Goal: Task Accomplishment & Management: Complete application form

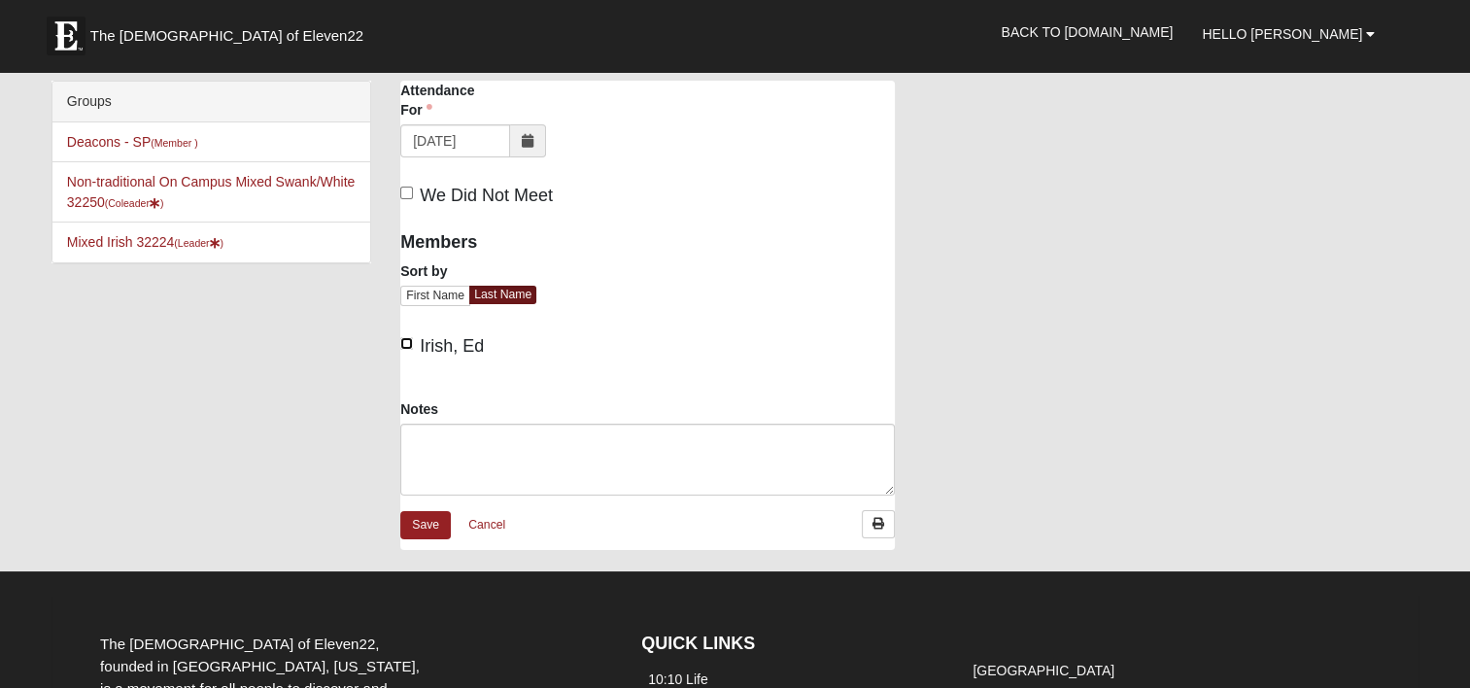
click at [404, 344] on input "Irish, Ed" at bounding box center [406, 343] width 13 height 13
checkbox input "true"
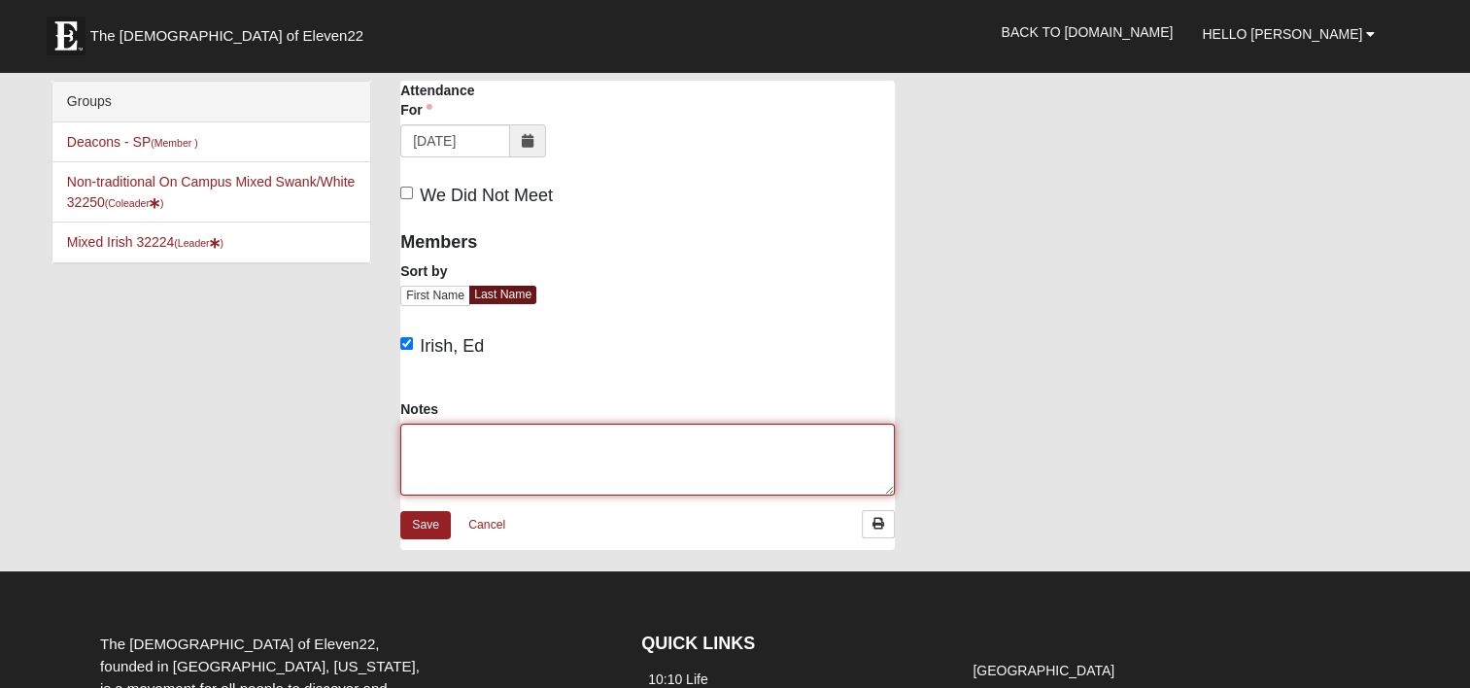
paste textarea "Volunteers - 1 (Ed) Residents - 9 ([PERSON_NAME], [PERSON_NAME], [PERSON_NAME],…"
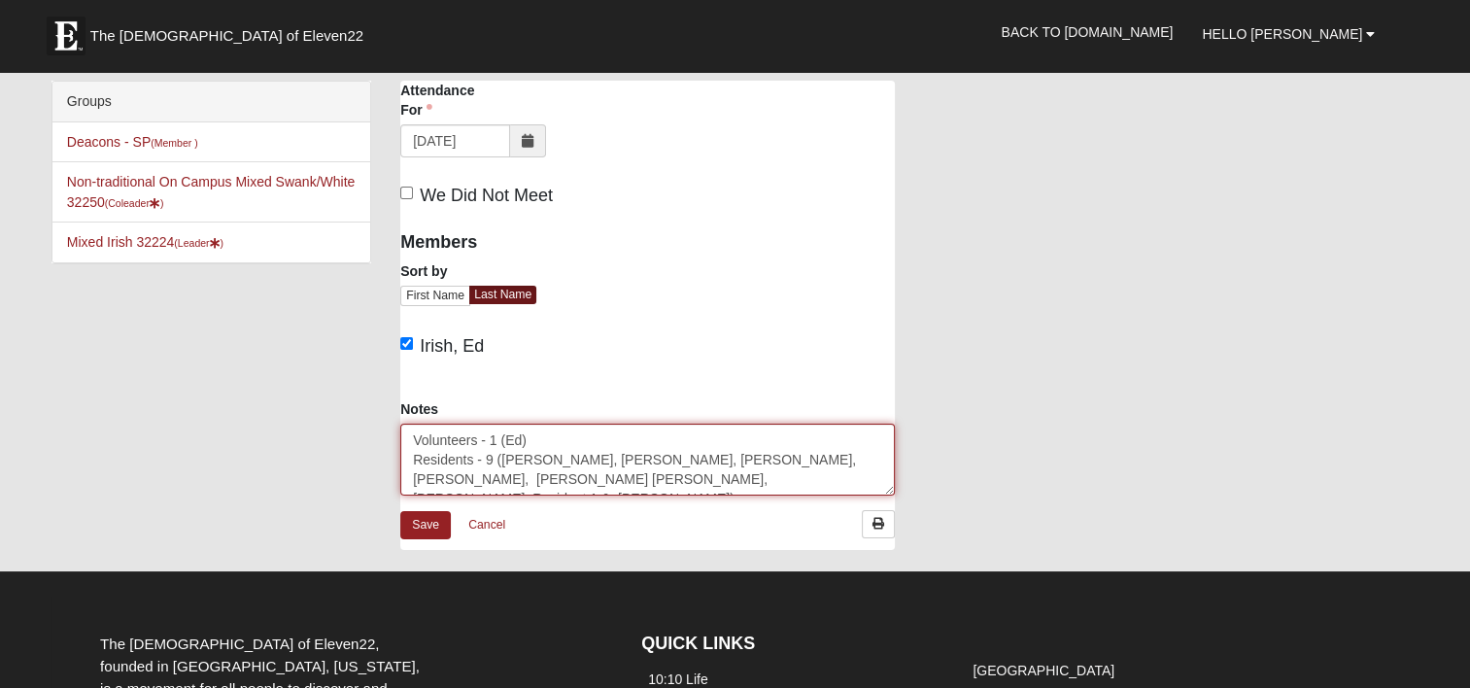
scroll to position [12, 0]
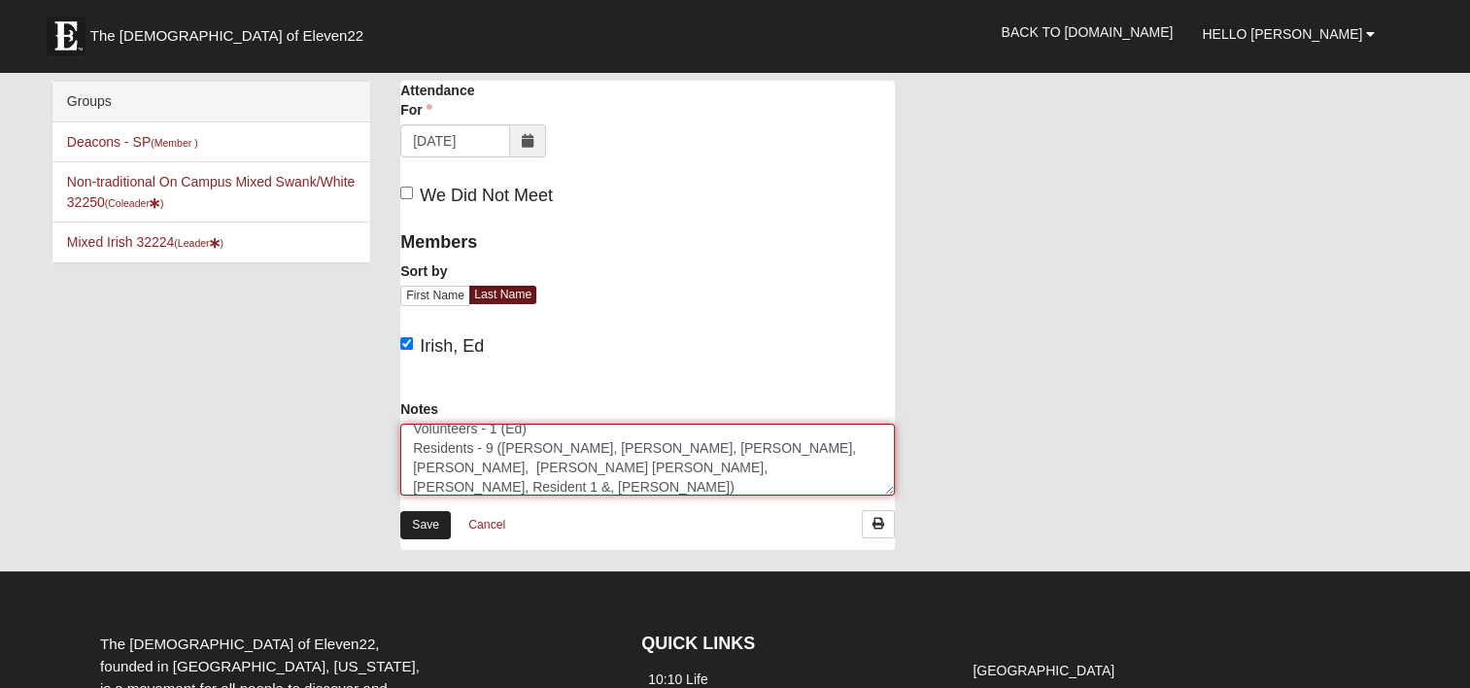
type textarea "Volunteers - 1 (Ed) Residents - 9 ([PERSON_NAME], [PERSON_NAME], [PERSON_NAME],…"
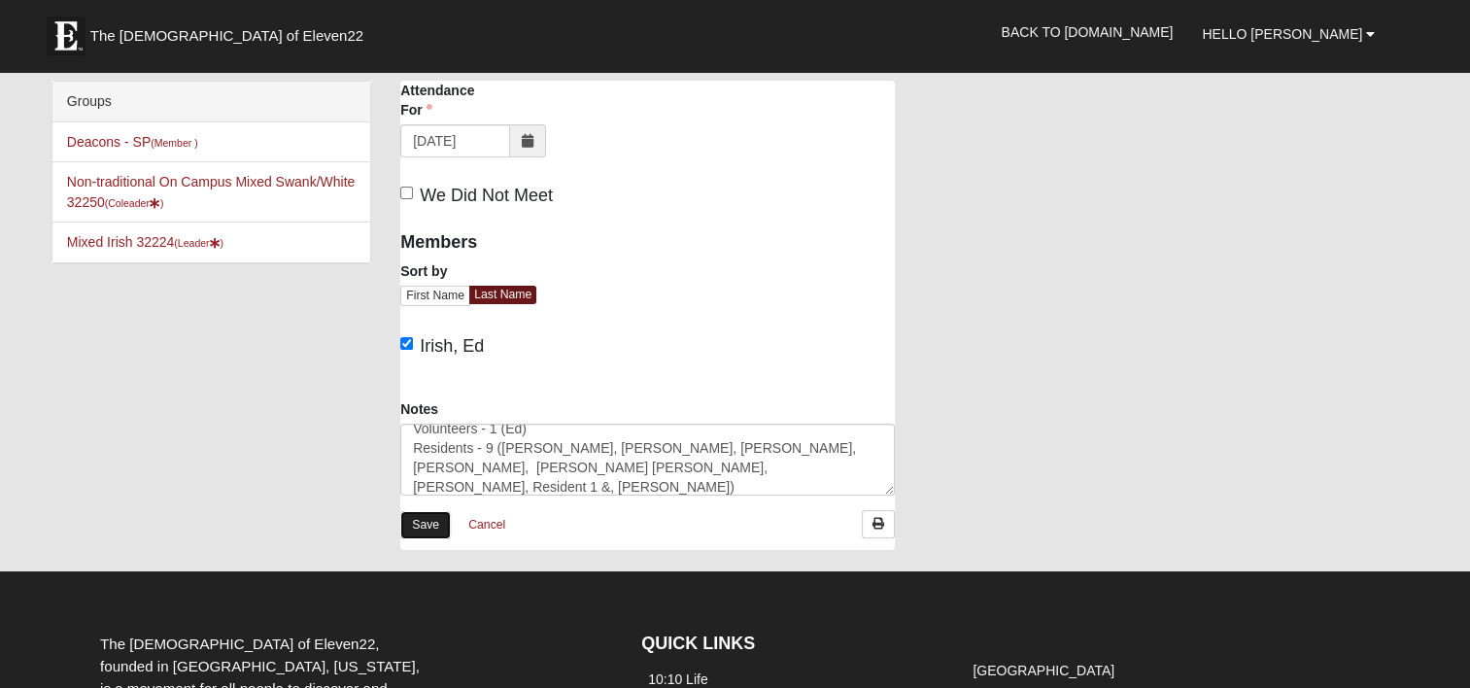
click at [427, 525] on link "Save" at bounding box center [425, 525] width 51 height 28
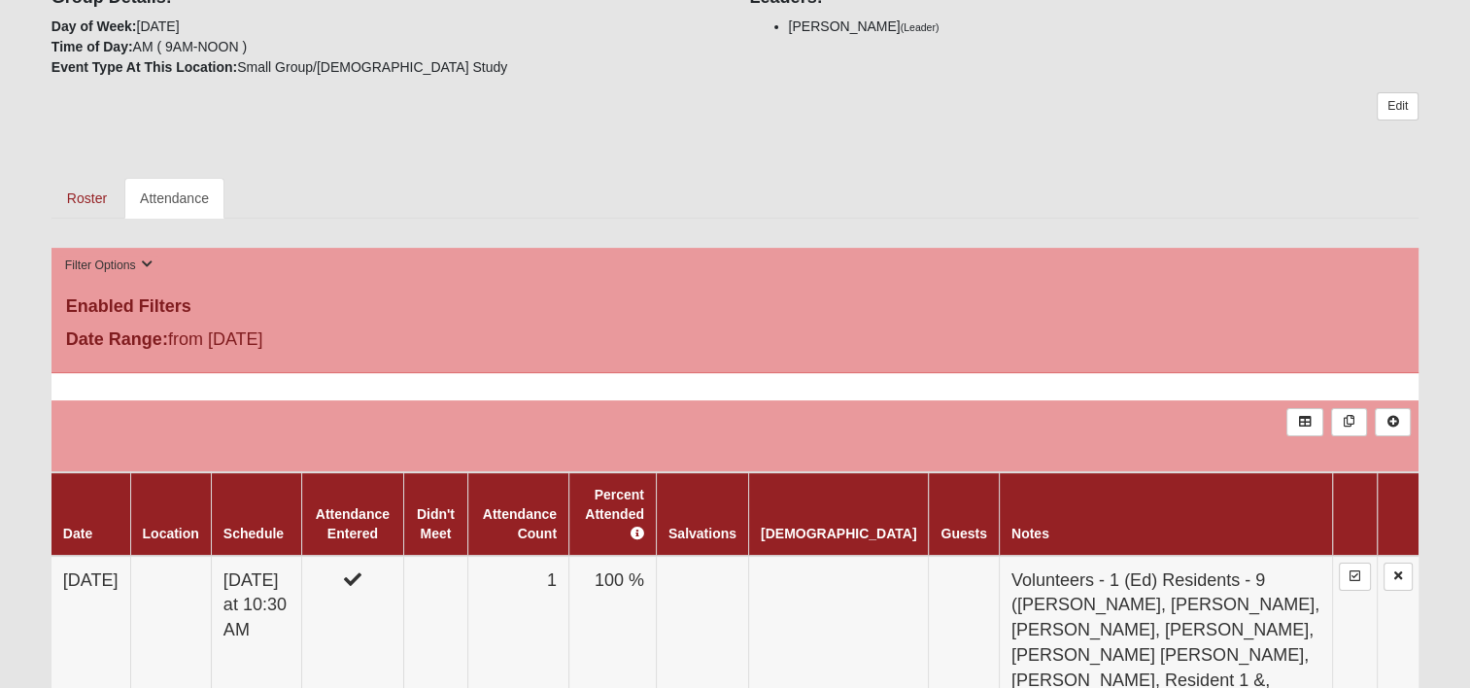
scroll to position [291, 0]
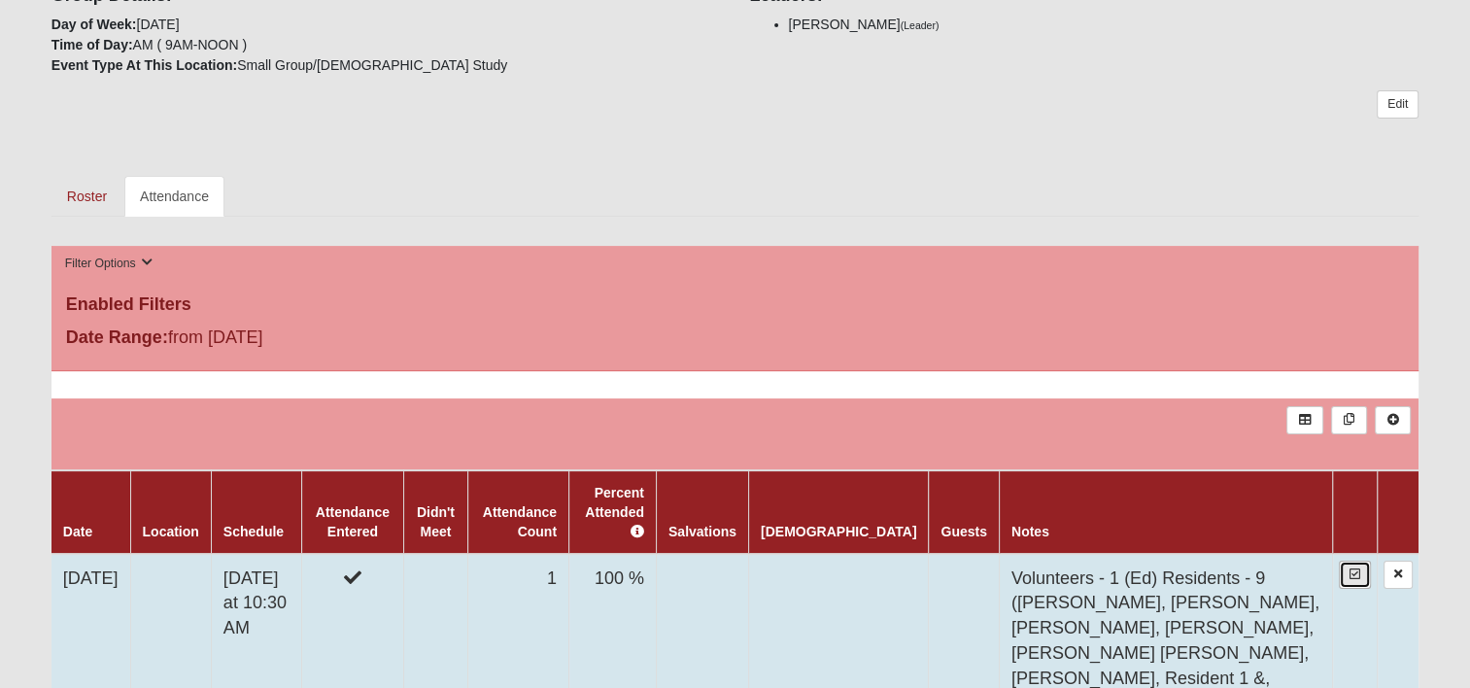
click at [1360, 568] on icon at bounding box center [1355, 574] width 11 height 12
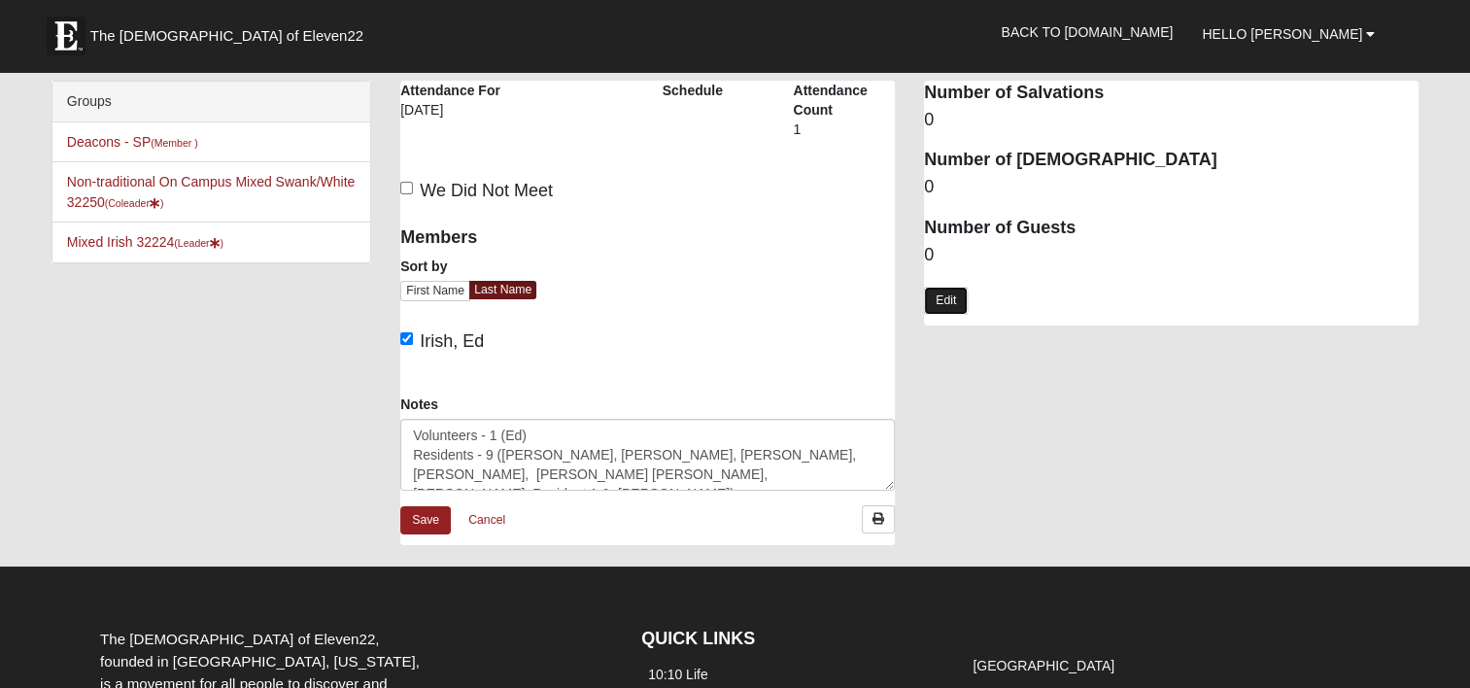
click at [950, 299] on link "Edit" at bounding box center [946, 301] width 44 height 28
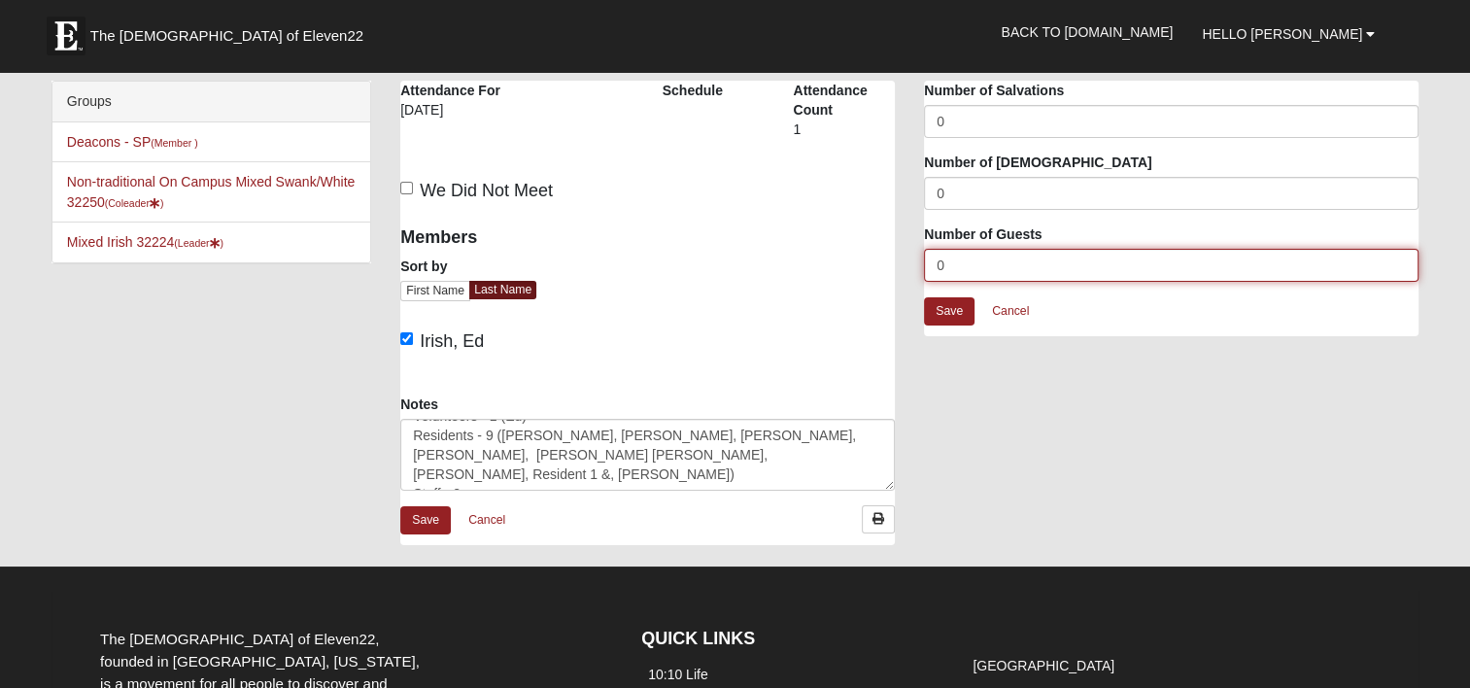
drag, startPoint x: 960, startPoint y: 271, endPoint x: 898, endPoint y: 261, distance: 62.9
click at [902, 262] on div "Windsor San Pablo - Bible Study Attendance Attendance For 10/15/2025 Schedule A…" at bounding box center [909, 323] width 1047 height 484
type input "11"
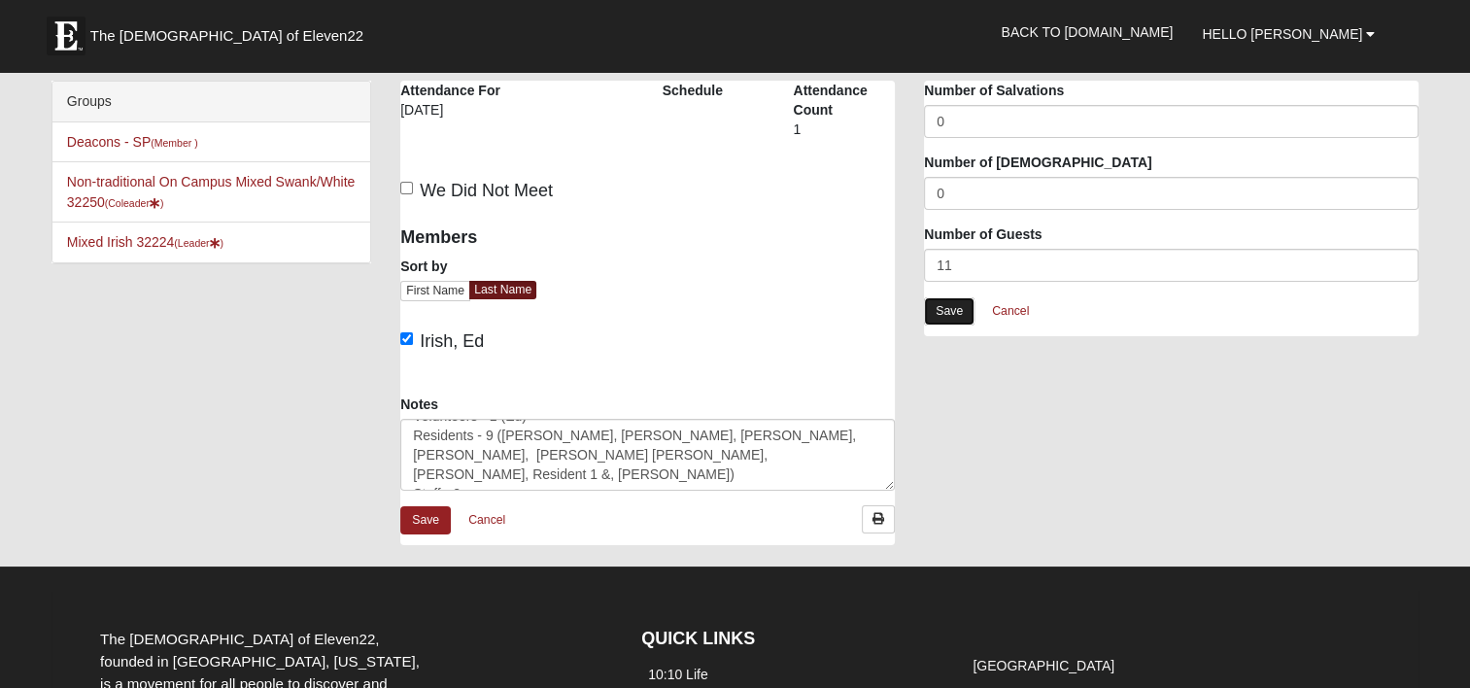
click at [937, 311] on link "Save" at bounding box center [949, 311] width 51 height 28
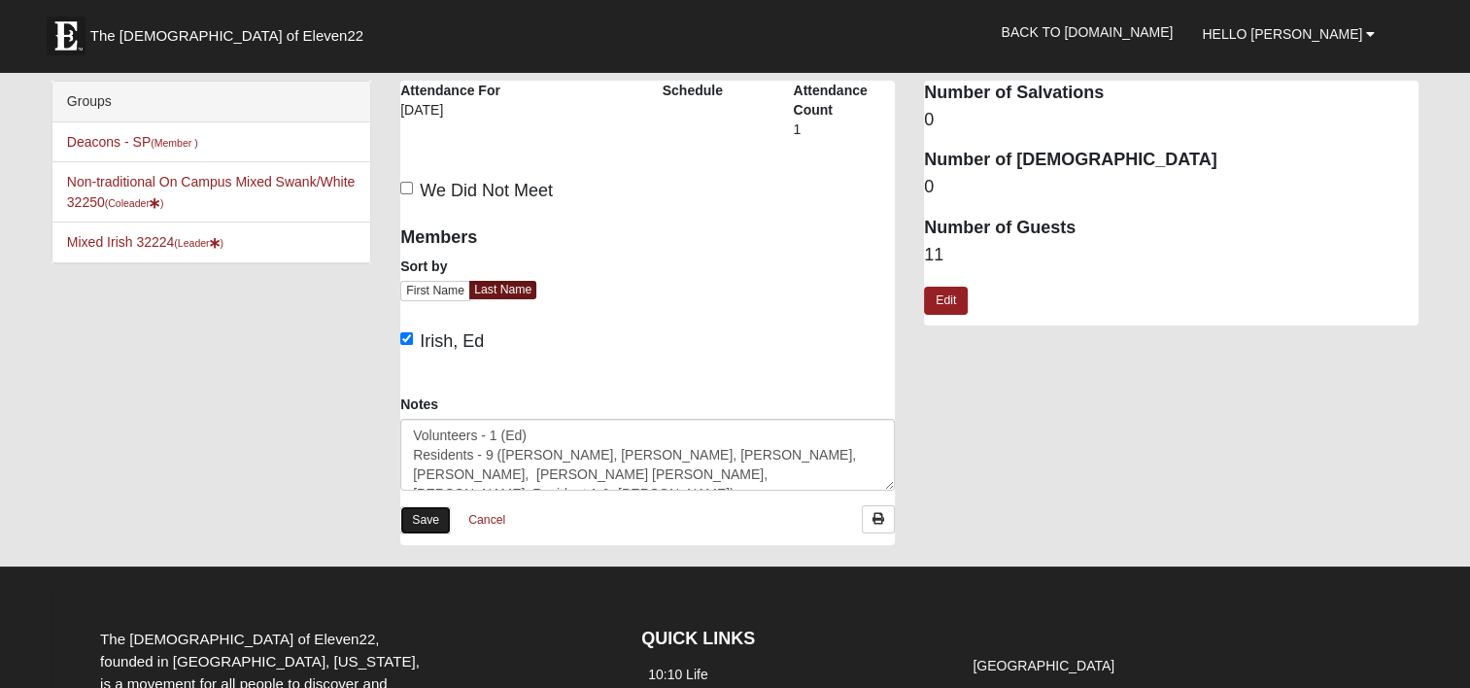
click at [421, 517] on link "Save" at bounding box center [425, 520] width 51 height 28
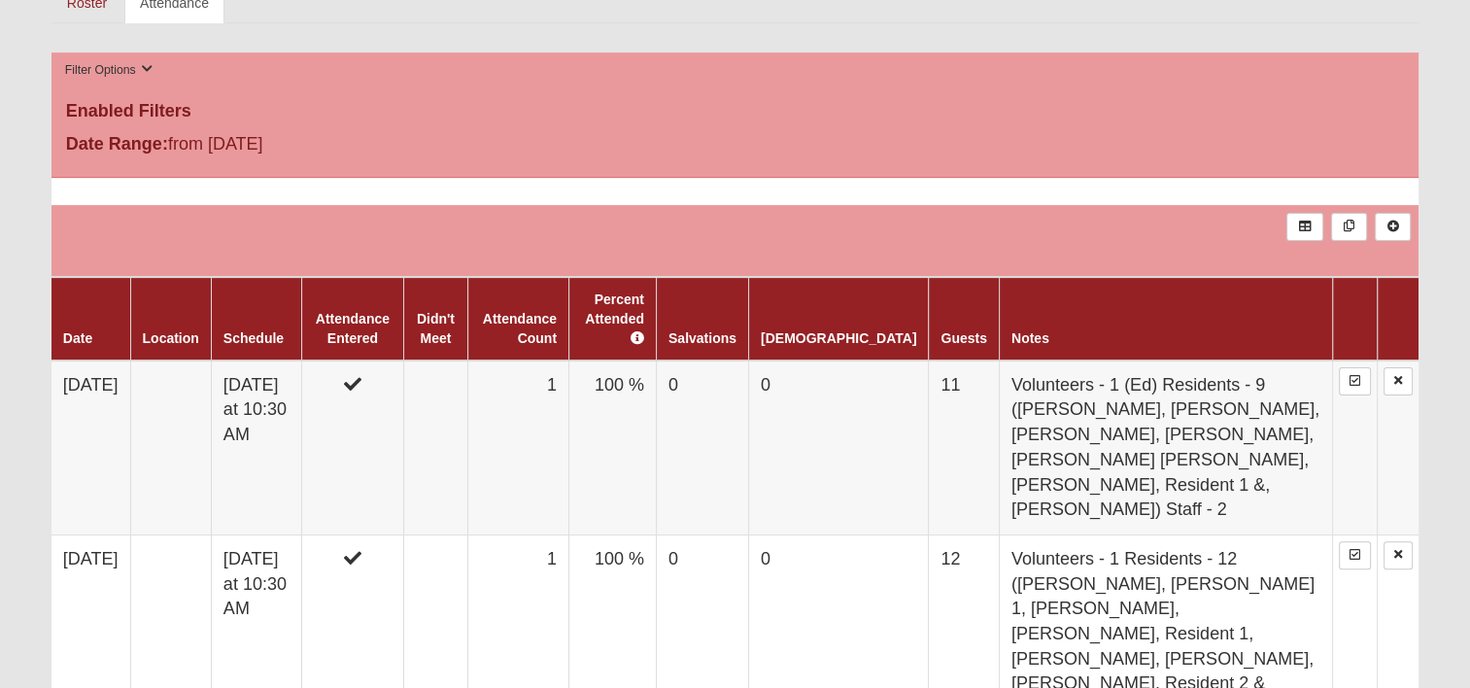
scroll to position [486, 0]
